Goal: Task Accomplishment & Management: Complete application form

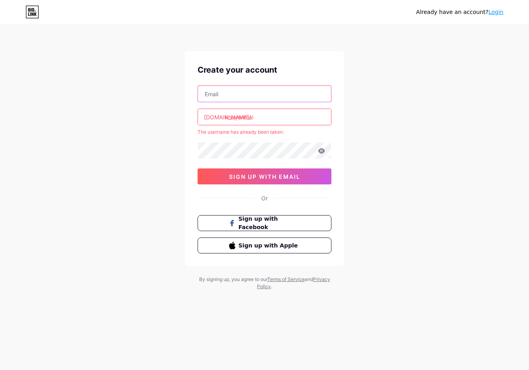
drag, startPoint x: 214, startPoint y: 95, endPoint x: 193, endPoint y: 105, distance: 22.6
click at [214, 95] on input "text" at bounding box center [264, 94] width 133 height 16
paste input "[EMAIL_ADDRESS][DOMAIN_NAME]"
type input "[EMAIL_ADDRESS][DOMAIN_NAME]"
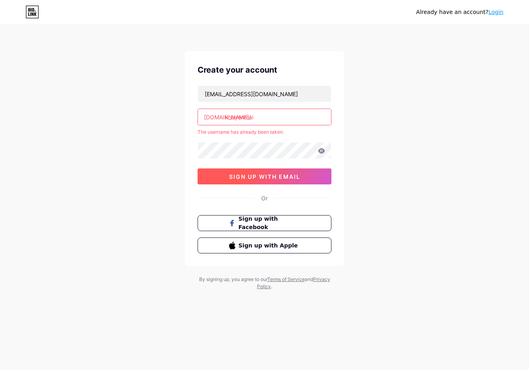
click at [239, 174] on span "sign up with email" at bounding box center [264, 176] width 71 height 7
click at [263, 119] on input "khuyenmai" at bounding box center [264, 117] width 133 height 16
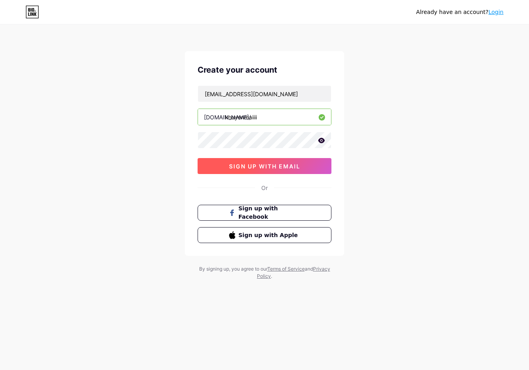
type input "khuyenmaiiii"
drag, startPoint x: 250, startPoint y: 162, endPoint x: 305, endPoint y: 177, distance: 57.7
click at [250, 163] on span "sign up with email" at bounding box center [264, 166] width 71 height 7
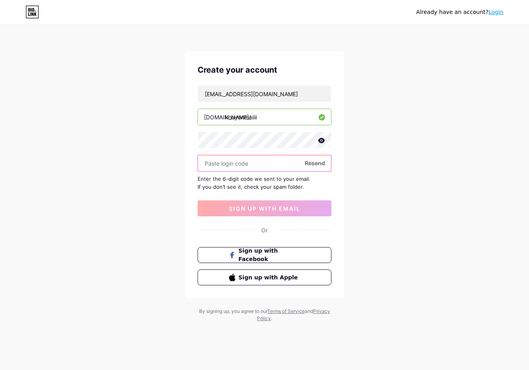
click at [243, 164] on input "text" at bounding box center [264, 163] width 133 height 16
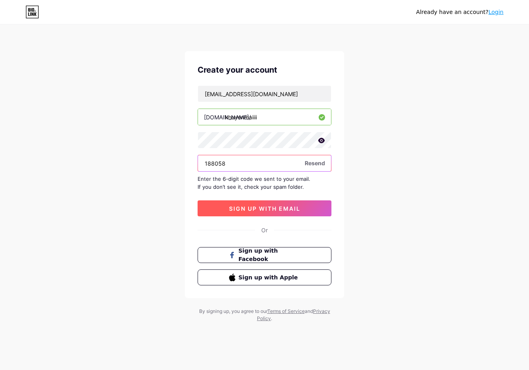
type input "188058"
click at [238, 205] on span "sign up with email" at bounding box center [264, 208] width 71 height 7
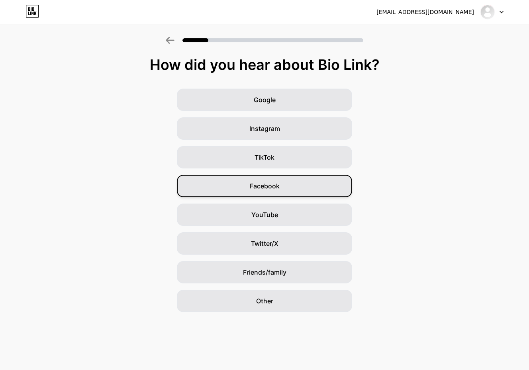
click at [276, 187] on span "Facebook" at bounding box center [265, 186] width 30 height 10
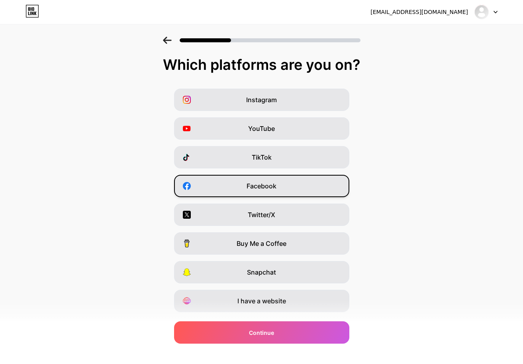
click at [202, 184] on div "Facebook" at bounding box center [261, 186] width 175 height 22
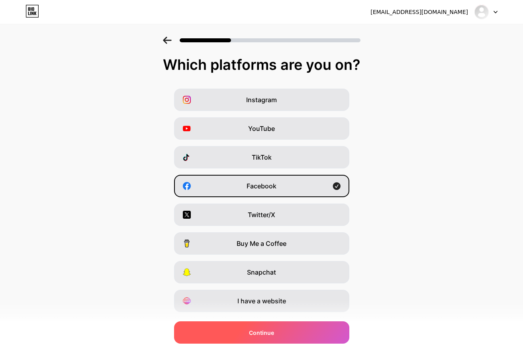
click at [248, 327] on div "Continue" at bounding box center [261, 332] width 175 height 22
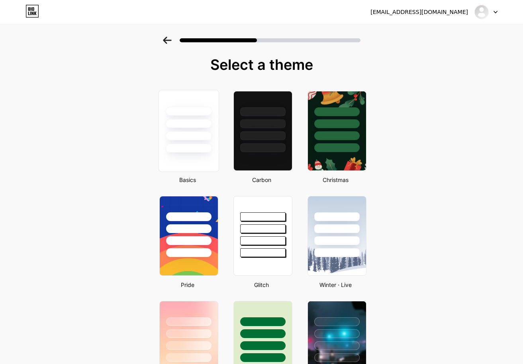
click at [178, 124] on div at bounding box center [188, 123] width 47 height 9
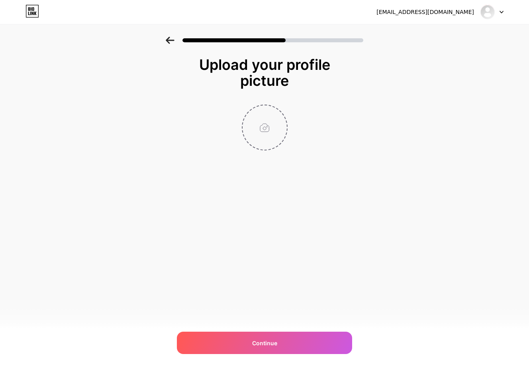
click at [270, 133] on input "file" at bounding box center [265, 127] width 44 height 44
type input "C:\fakepath\545387234_122211037946093777_4021756659684524421_n.jpg"
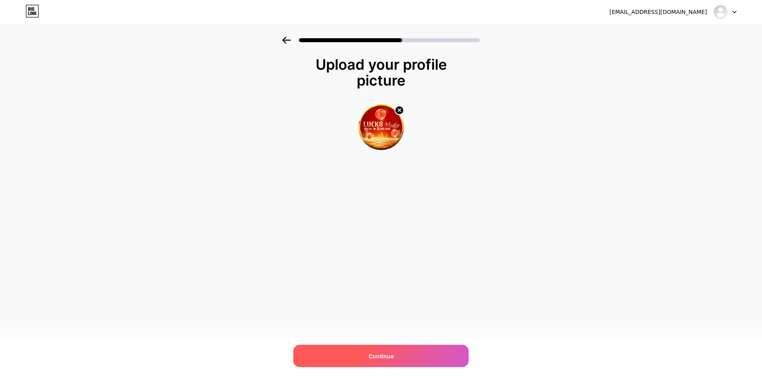
click at [381, 357] on span "Continue" at bounding box center [381, 356] width 25 height 8
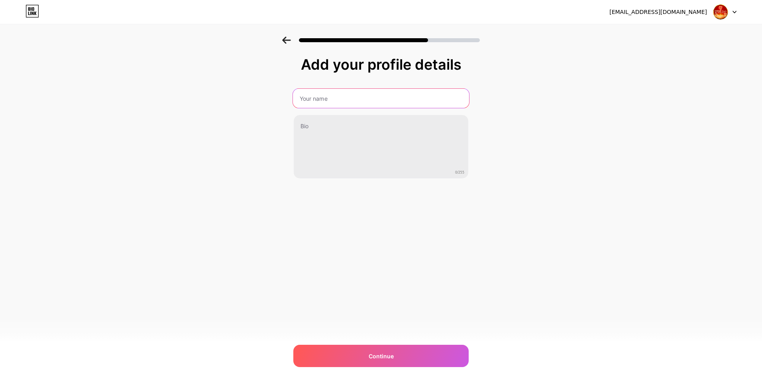
click at [340, 101] on input "text" at bounding box center [381, 98] width 176 height 19
type input "[PERSON_NAME] LUCK88"
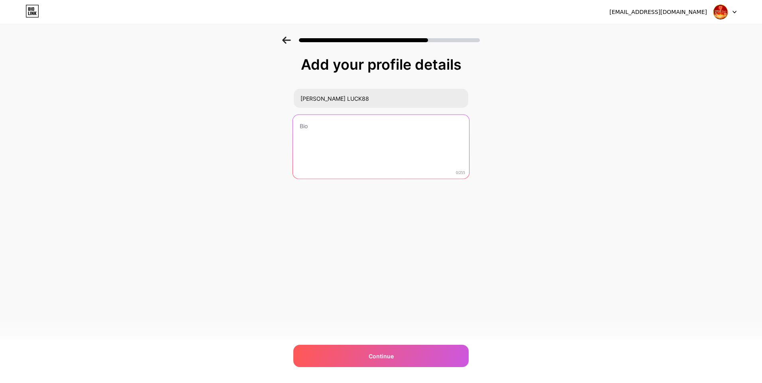
click at [323, 119] on textarea at bounding box center [381, 147] width 176 height 65
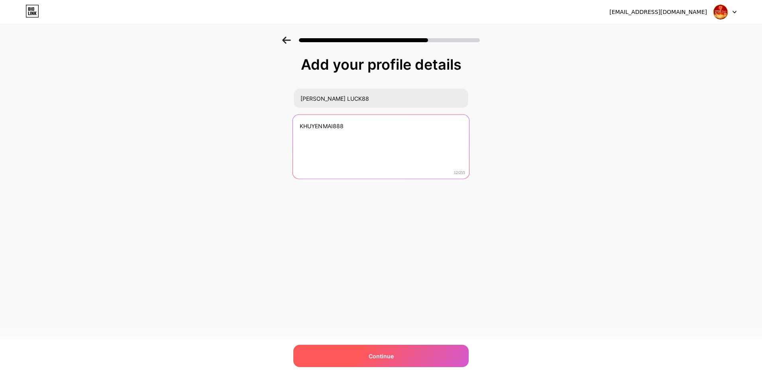
type textarea "KHUYENMAI888"
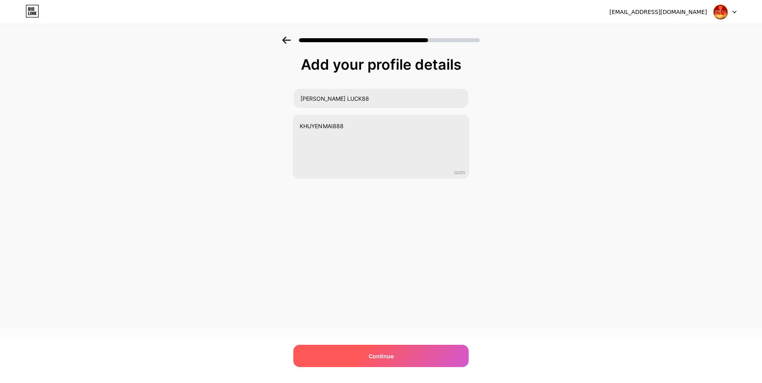
click at [385, 353] on span "Continue" at bounding box center [381, 356] width 25 height 8
